Goal: Browse casually: Explore the website without a specific task or goal

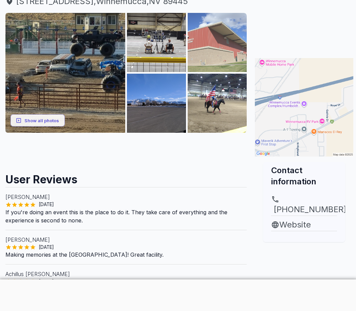
scroll to position [102, 0]
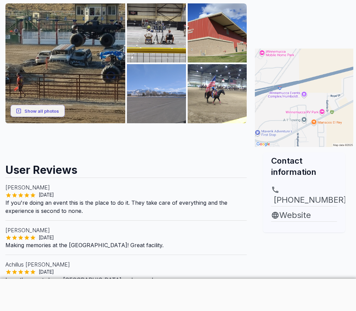
click at [159, 123] on img at bounding box center [156, 93] width 59 height 59
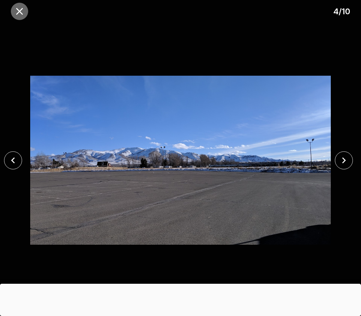
click at [23, 12] on icon "close" at bounding box center [20, 11] width 12 height 12
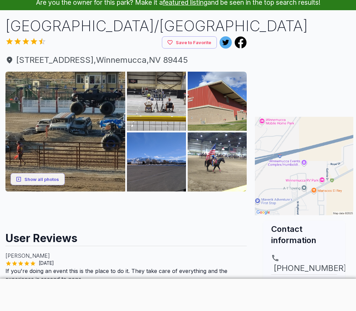
scroll to position [34, 0]
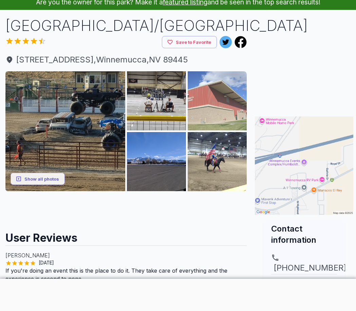
click at [228, 130] on img at bounding box center [217, 100] width 59 height 59
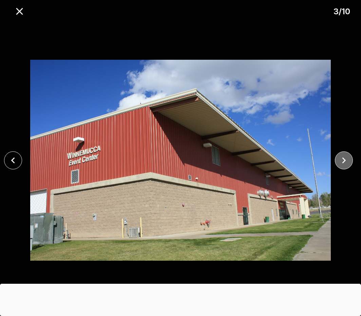
click at [345, 157] on icon "close" at bounding box center [344, 160] width 12 height 12
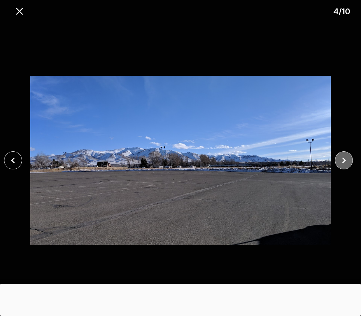
click at [345, 157] on icon "close" at bounding box center [344, 160] width 12 height 12
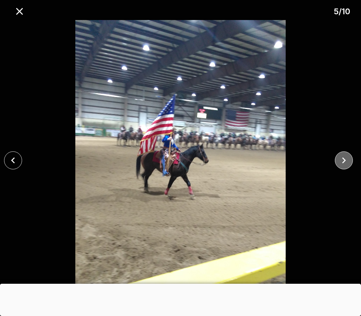
click at [345, 157] on icon "close" at bounding box center [344, 160] width 12 height 12
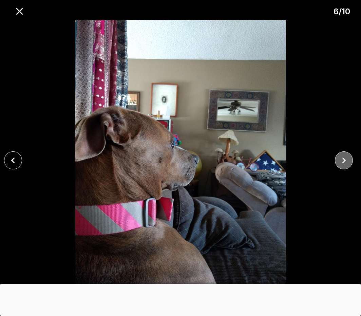
click at [345, 157] on icon "close" at bounding box center [344, 160] width 12 height 12
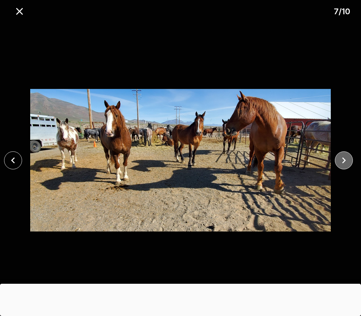
click at [345, 157] on icon "close" at bounding box center [344, 160] width 12 height 12
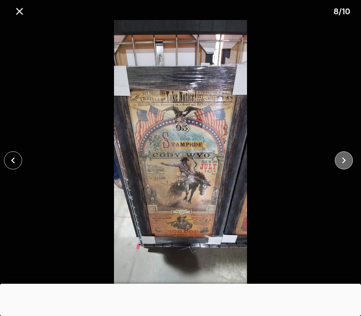
click at [345, 157] on icon "close" at bounding box center [344, 160] width 12 height 12
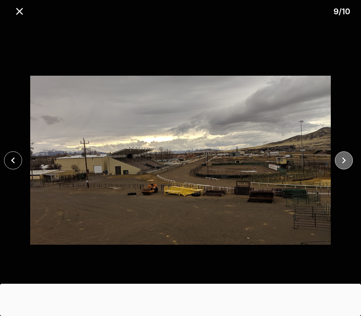
click at [345, 157] on icon "close" at bounding box center [344, 160] width 12 height 12
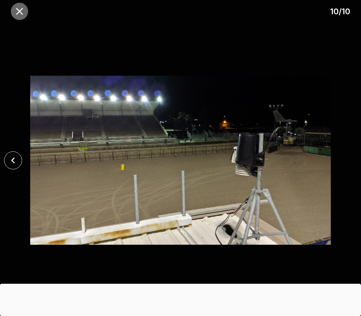
click at [16, 16] on icon "close" at bounding box center [20, 11] width 12 height 12
